Goal: Find specific page/section: Find specific page/section

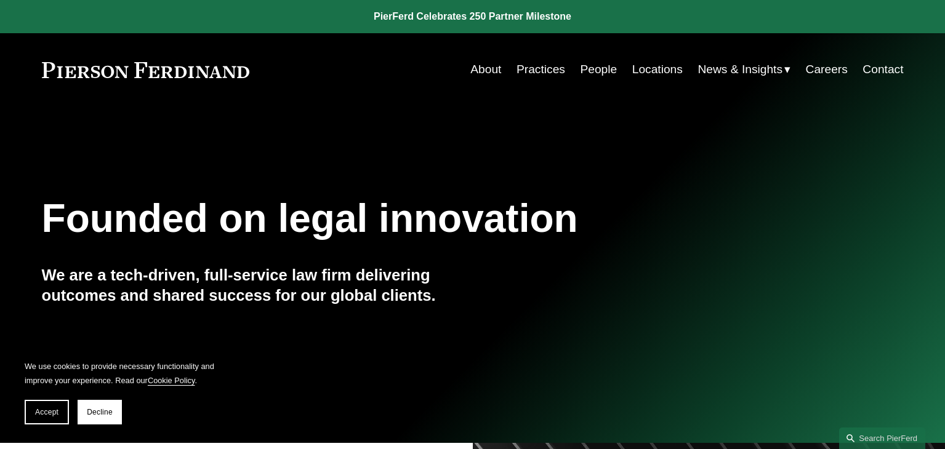
click at [592, 65] on link "People" at bounding box center [598, 69] width 37 height 23
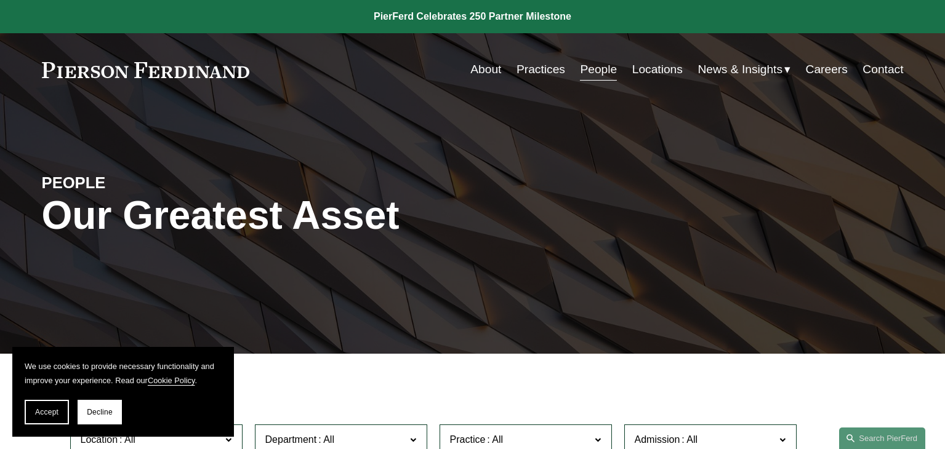
click at [642, 64] on link "Locations" at bounding box center [657, 69] width 50 height 23
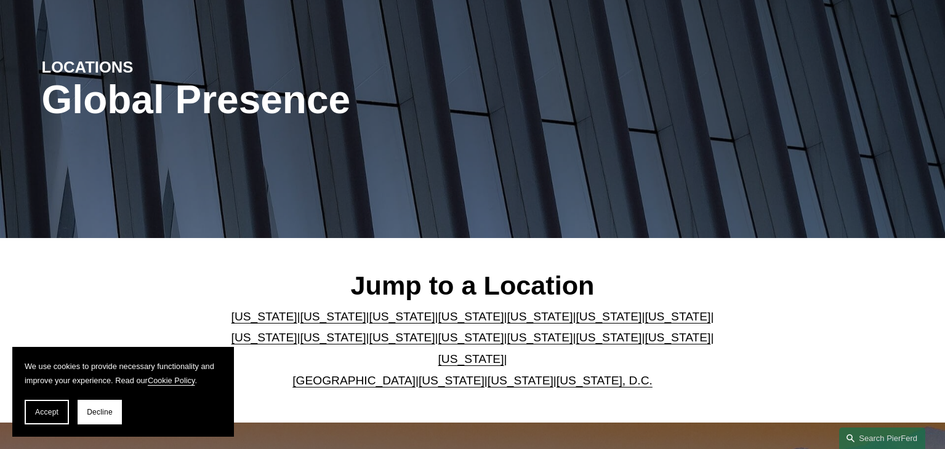
scroll to position [246, 0]
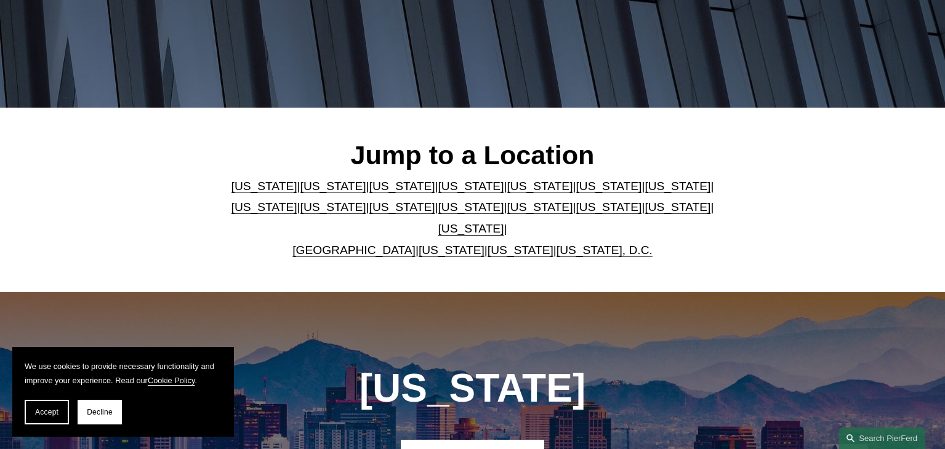
click at [645, 212] on link "[US_STATE]" at bounding box center [678, 207] width 66 height 13
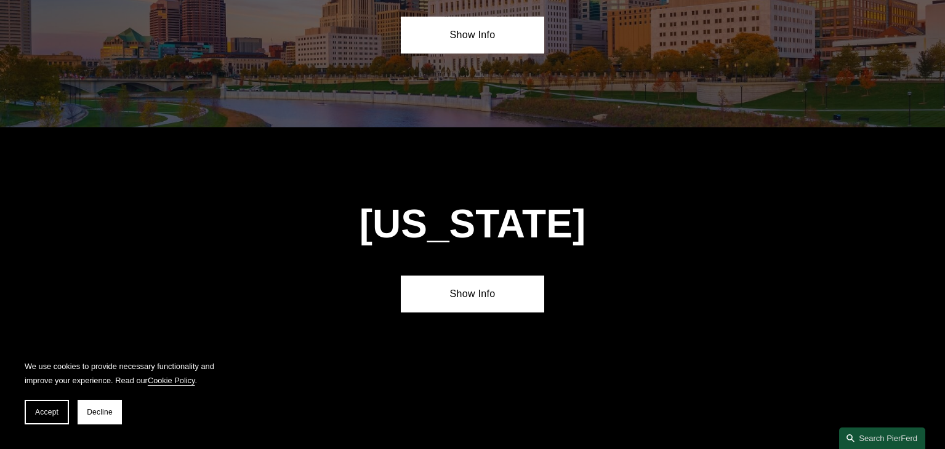
scroll to position [3901, 0]
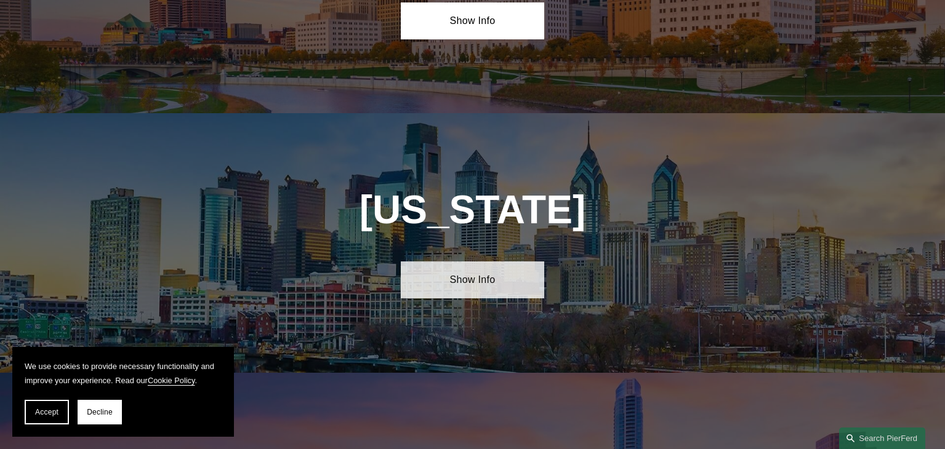
click at [491, 262] on link "Show Info" at bounding box center [472, 280] width 143 height 37
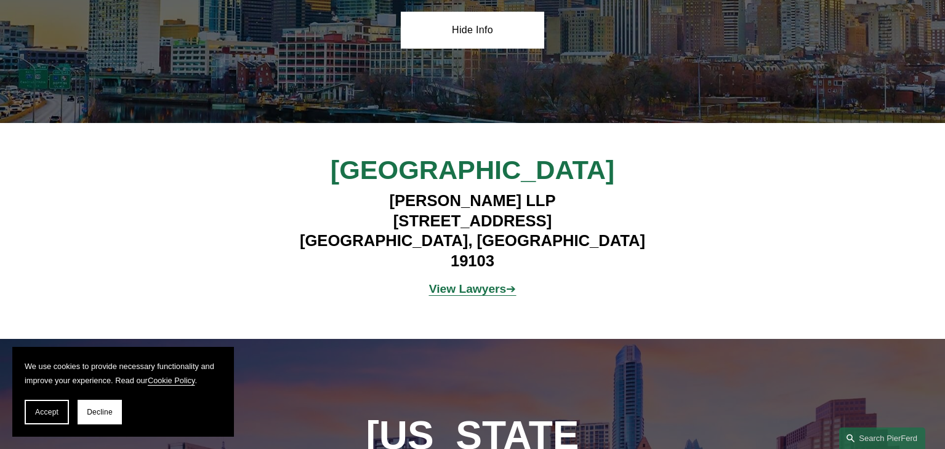
scroll to position [4147, 0]
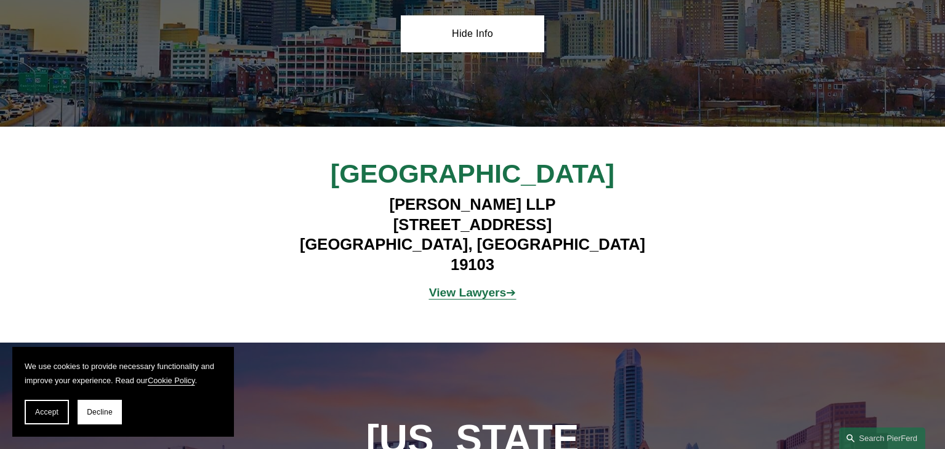
click at [479, 286] on strong "View Lawyers" at bounding box center [468, 292] width 78 height 13
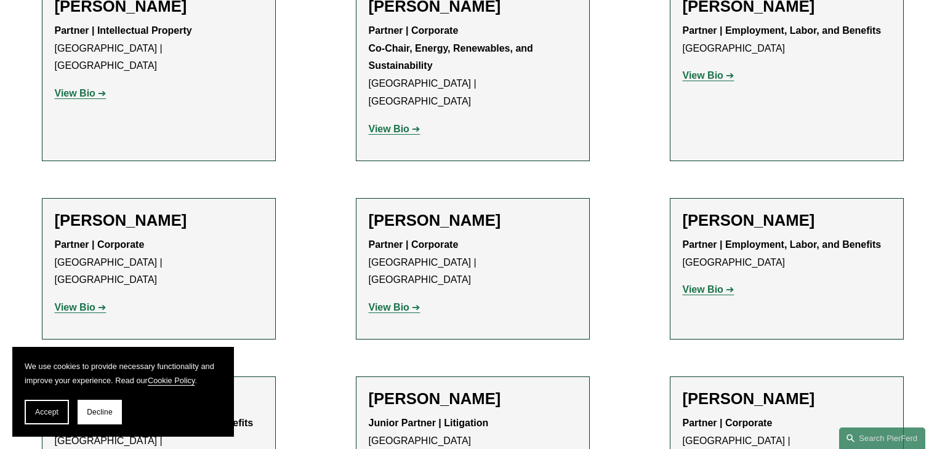
scroll to position [2032, 0]
